Goal: Information Seeking & Learning: Find specific fact

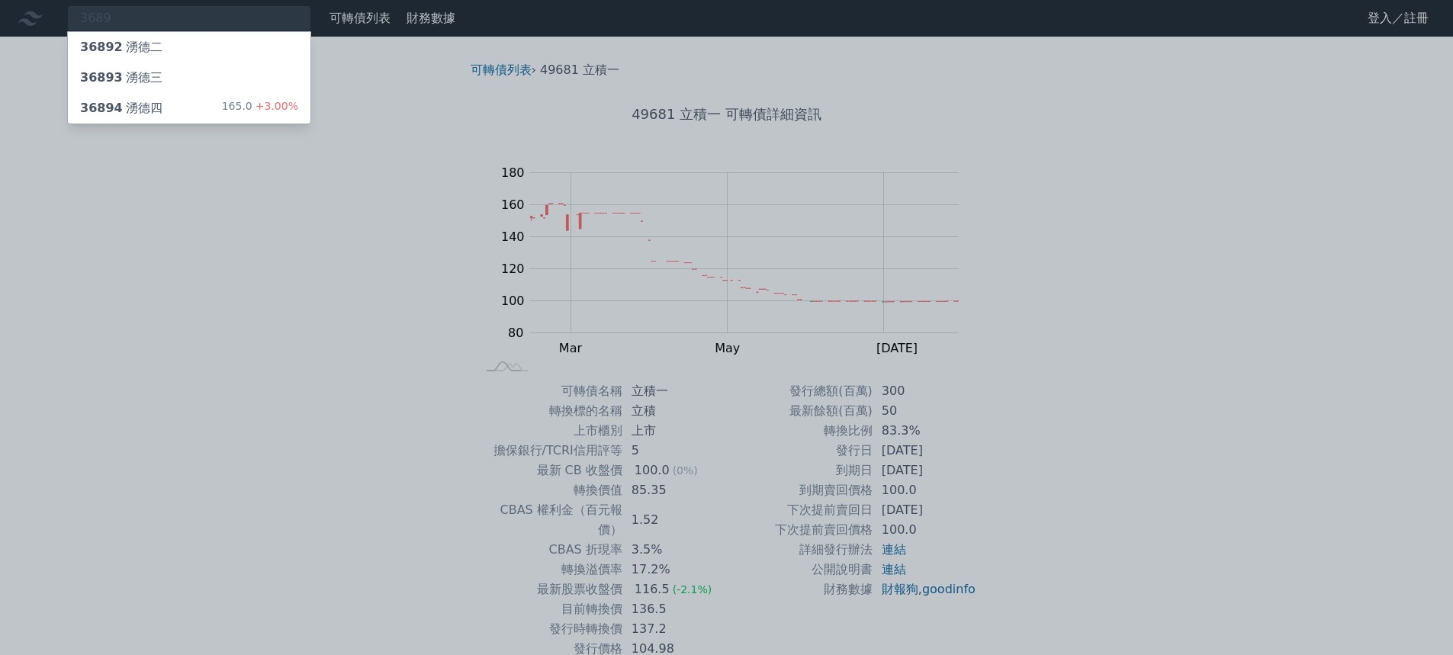
type input "3689"
click at [166, 109] on div "36894 湧德四 165.0 +3.00%" at bounding box center [189, 108] width 243 height 31
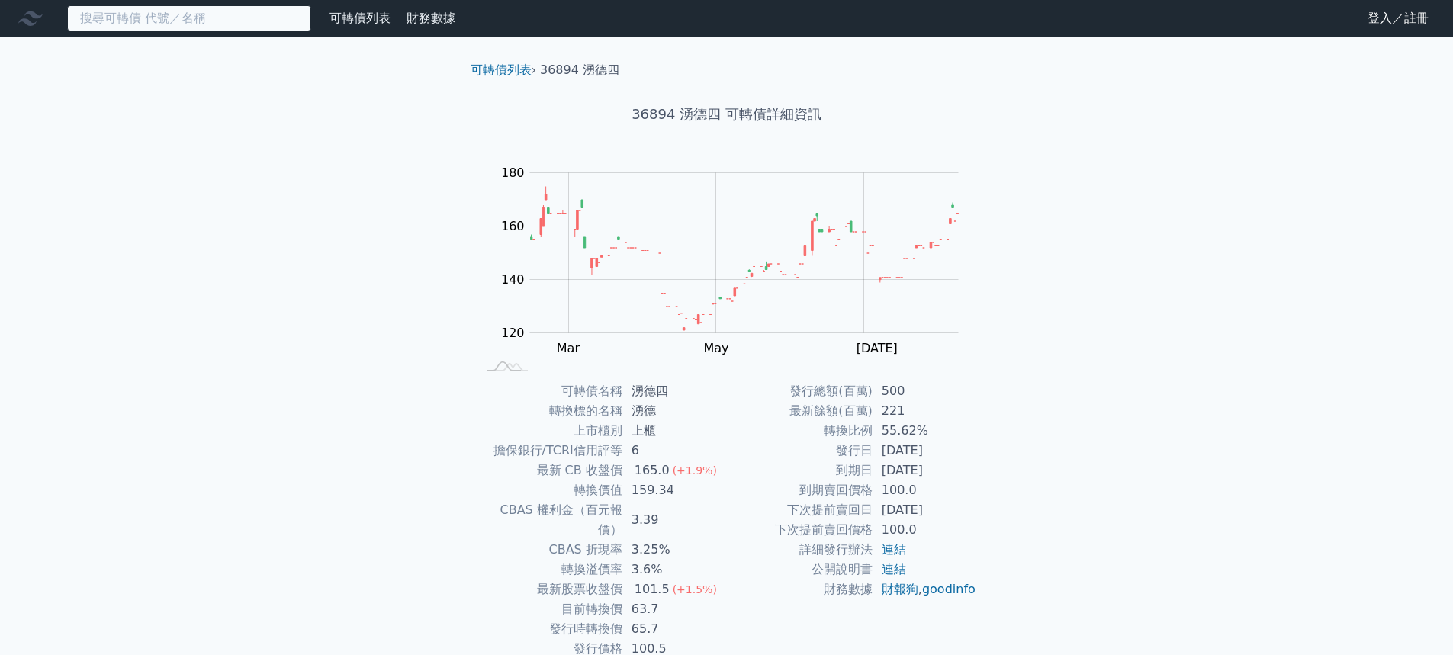
click at [159, 25] on input at bounding box center [189, 18] width 244 height 26
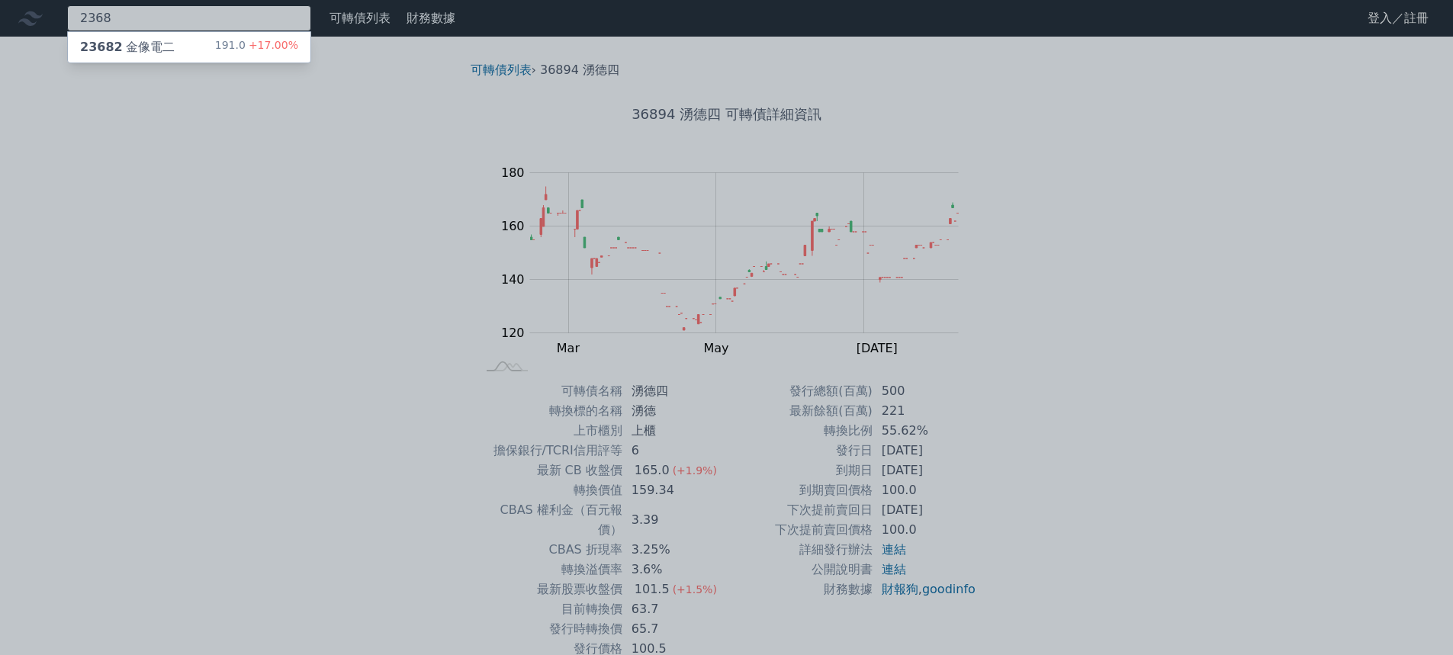
type input "2368"
click at [201, 45] on div "23682 金像電二 191.0 +17.00%" at bounding box center [189, 47] width 243 height 31
